Goal: Task Accomplishment & Management: Manage account settings

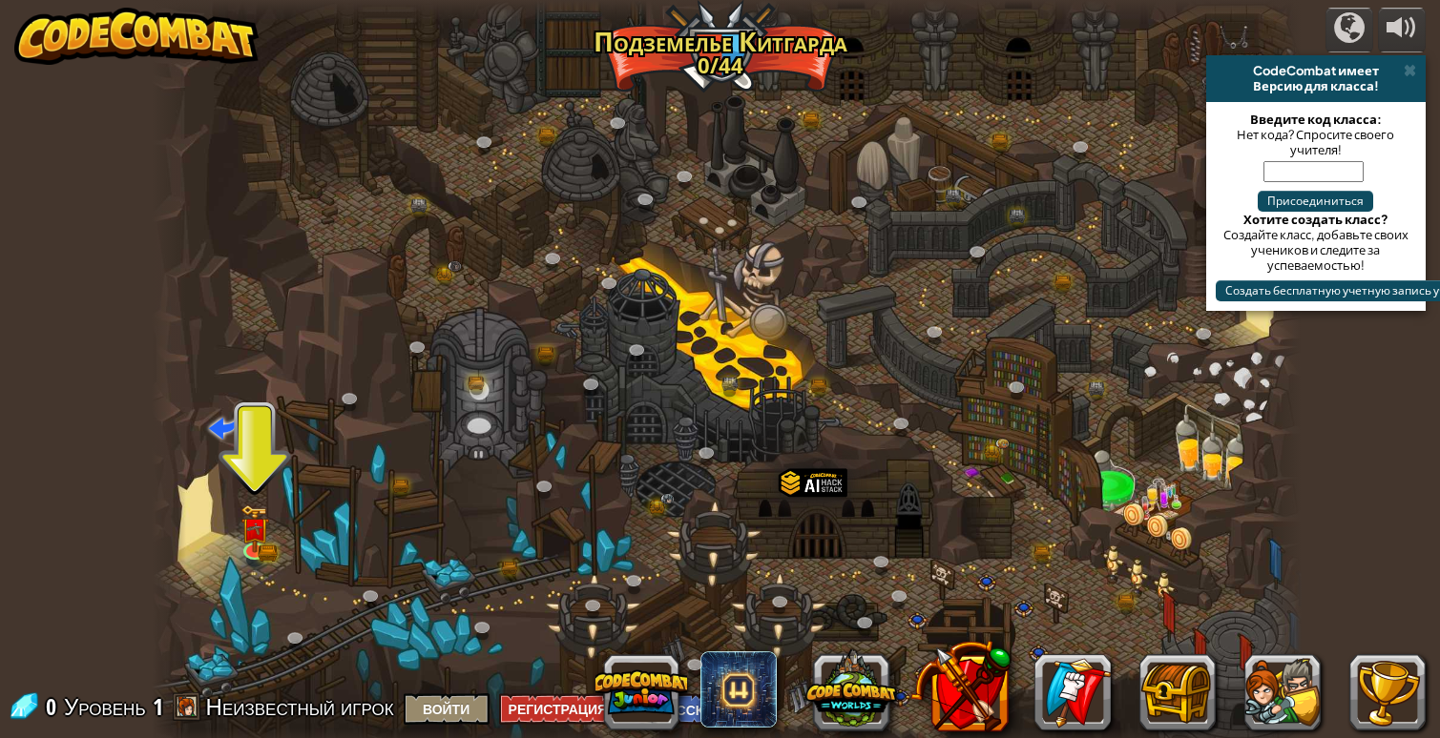
select select "ru"
click at [1353, 31] on div at bounding box center [1349, 27] width 31 height 31
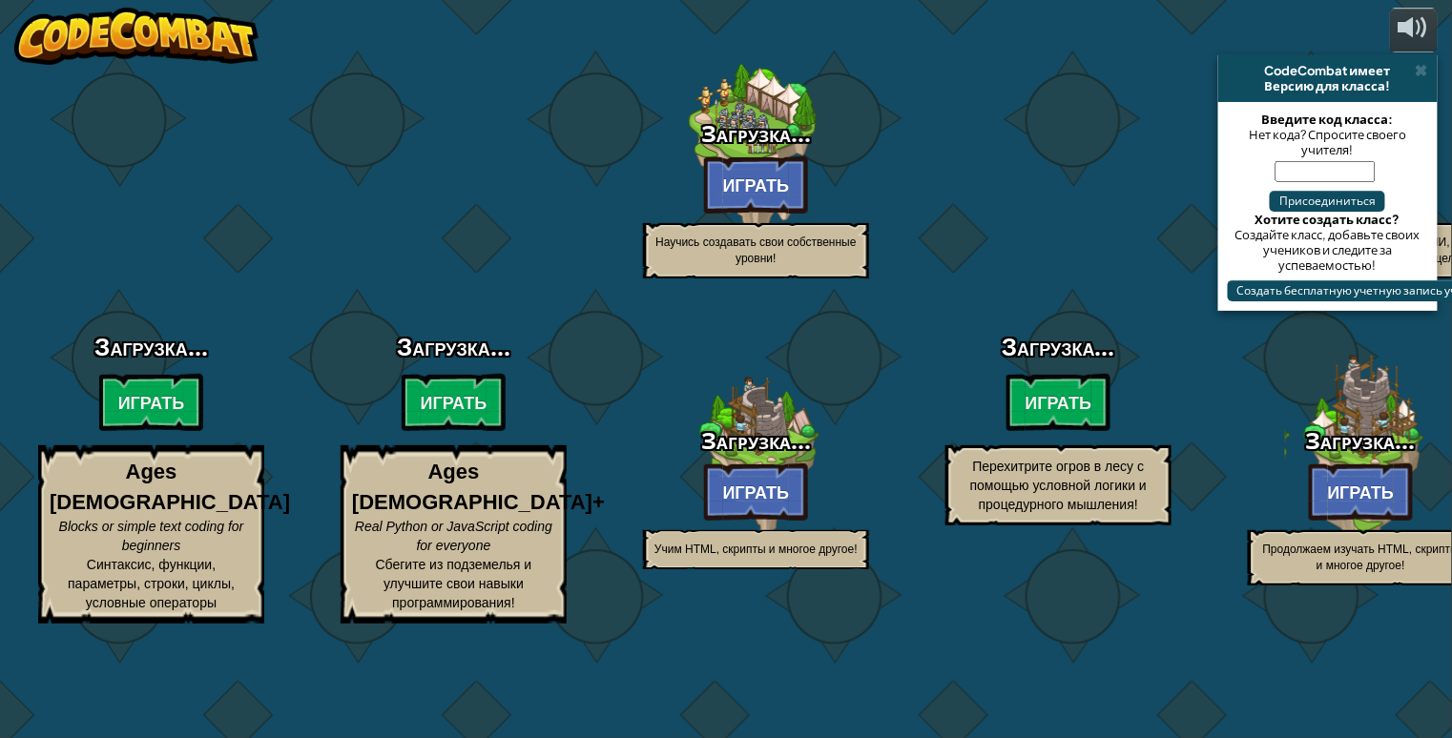
select select "ru"
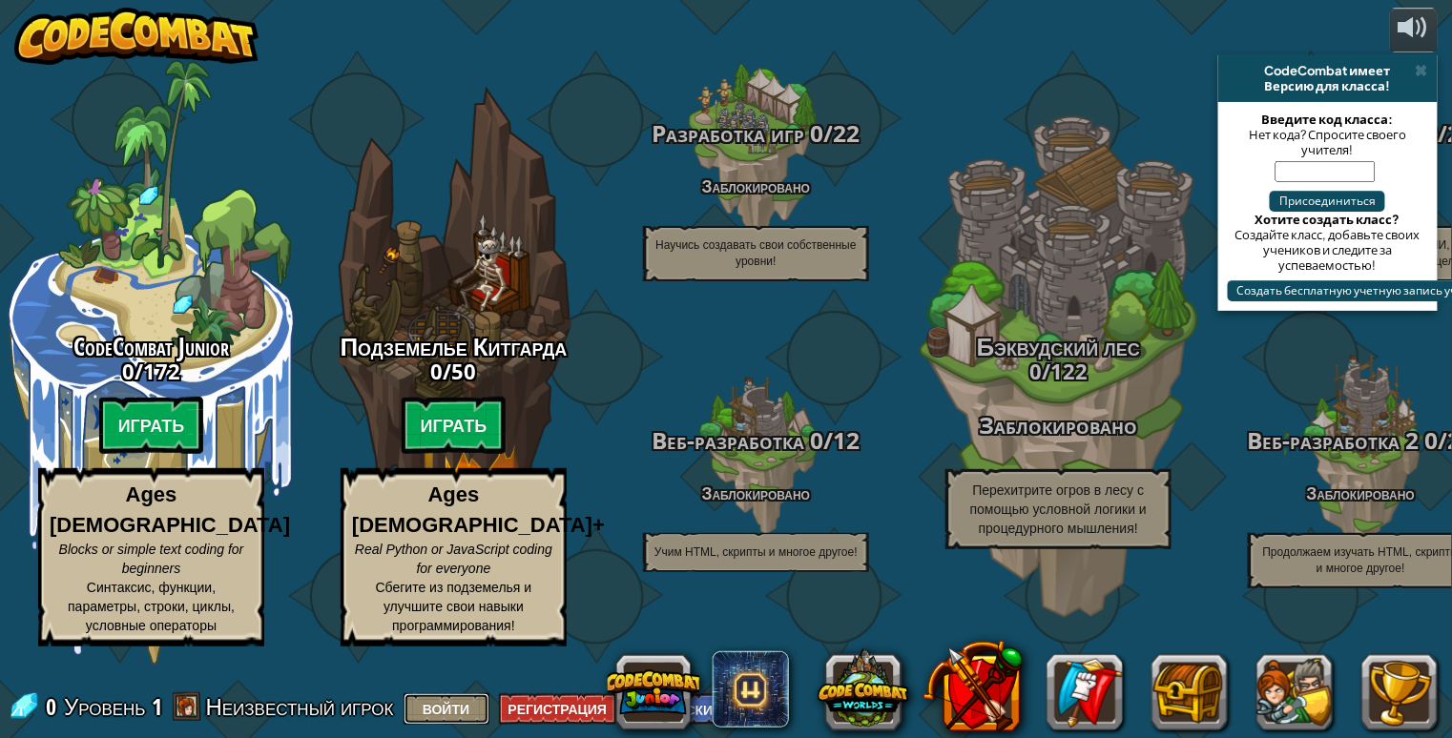
click at [444, 713] on button "Войти" at bounding box center [447, 709] width 86 height 31
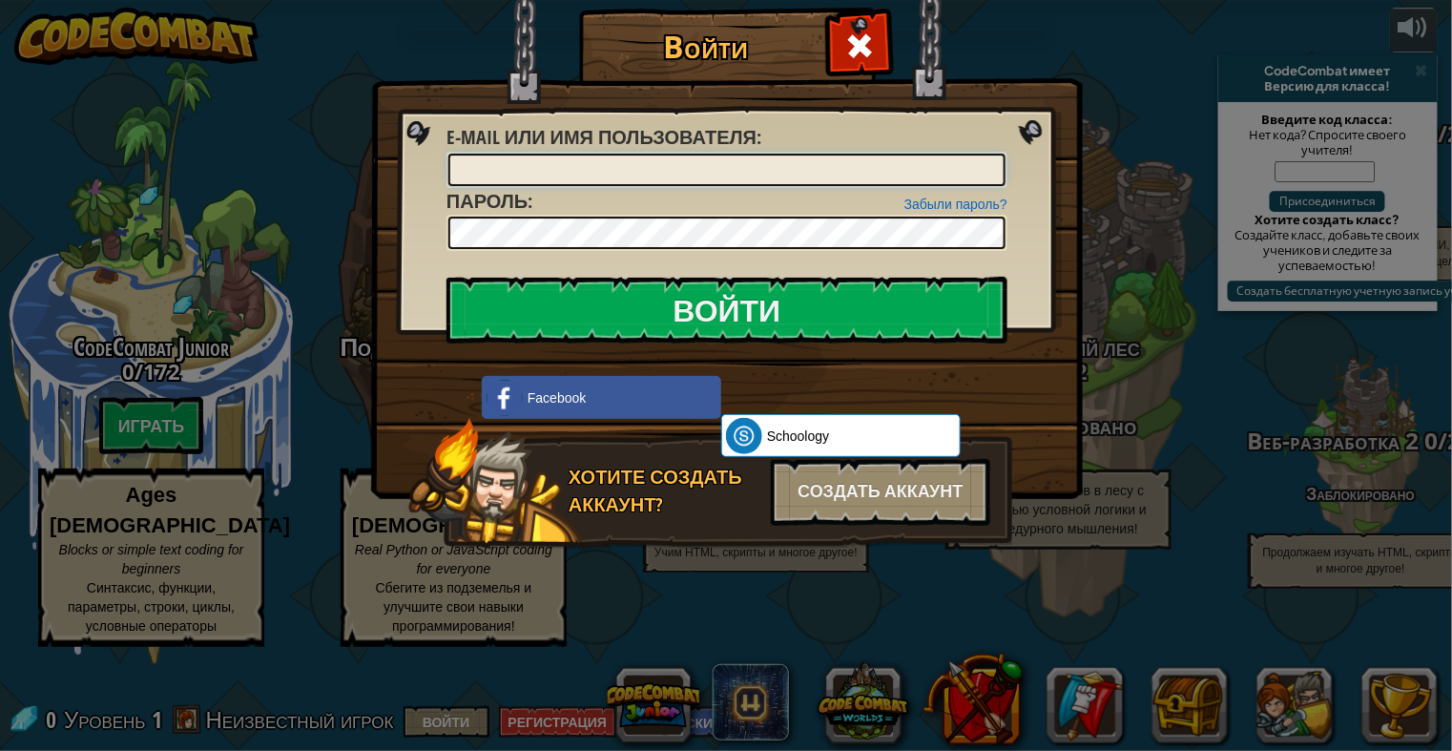
click at [514, 162] on input "E-mail или имя пользователя :" at bounding box center [726, 170] width 557 height 32
type input "[EMAIL_ADDRESS][DOMAIN_NAME]"
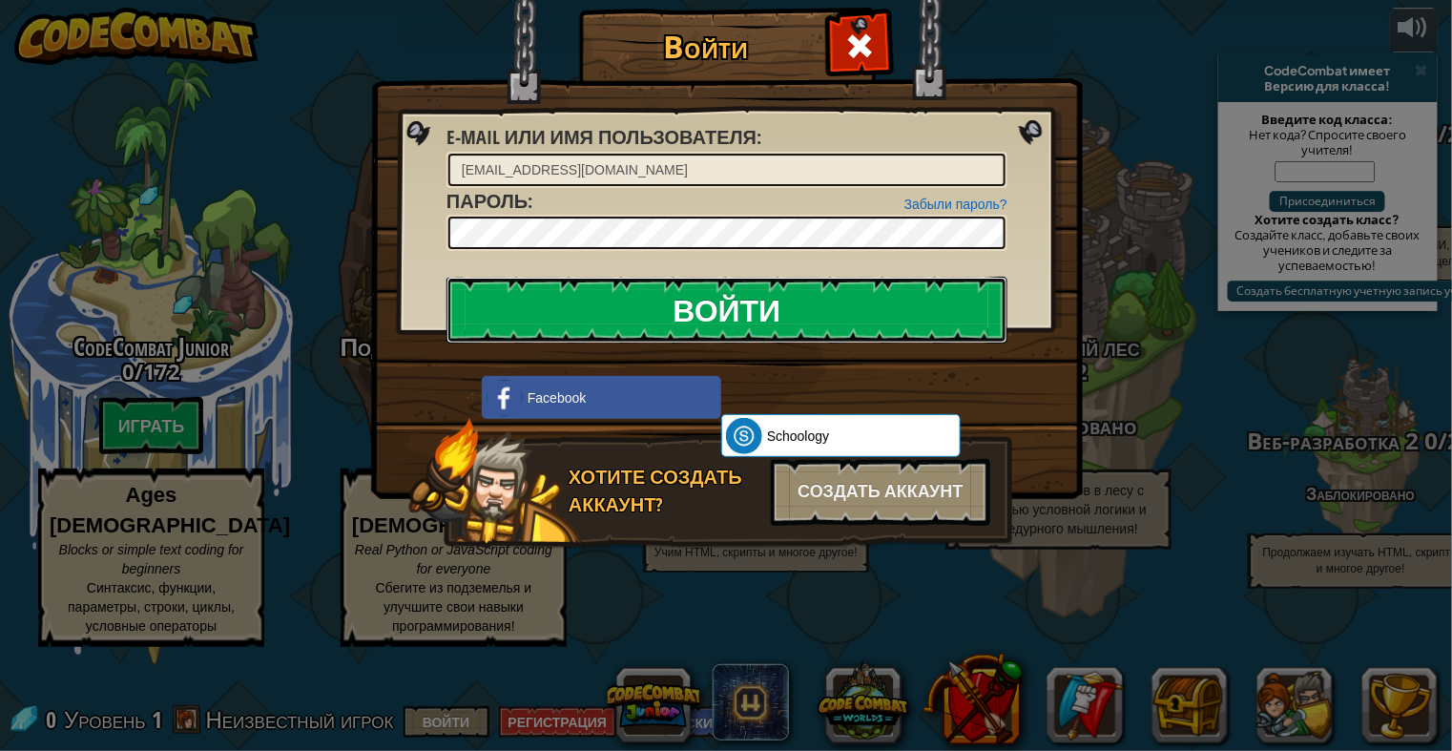
click at [700, 300] on input "Войти" at bounding box center [726, 310] width 561 height 67
